Goal: Entertainment & Leisure: Consume media (video, audio)

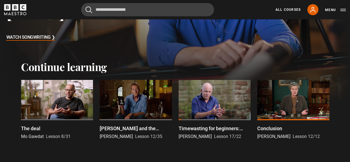
scroll to position [115, 0]
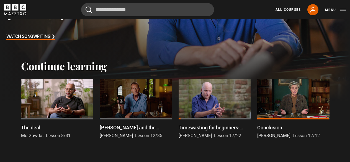
click at [61, 107] on div at bounding box center [57, 99] width 72 height 40
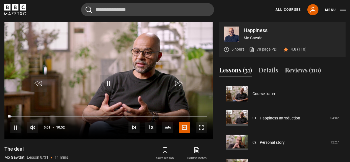
scroll to position [171, 0]
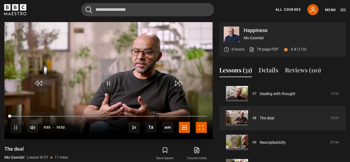
click at [204, 129] on span "Video Player" at bounding box center [201, 127] width 11 height 11
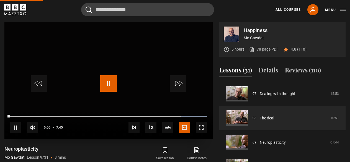
click at [112, 85] on span "Video Player" at bounding box center [108, 83] width 17 height 17
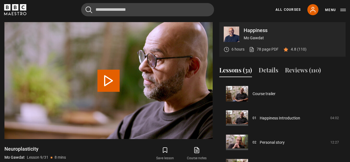
scroll to position [195, 0]
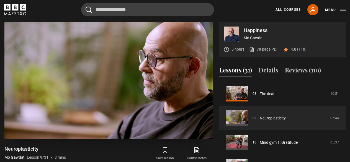
click at [109, 85] on span "Video Player" at bounding box center [108, 83] width 17 height 17
